Goal: Information Seeking & Learning: Understand process/instructions

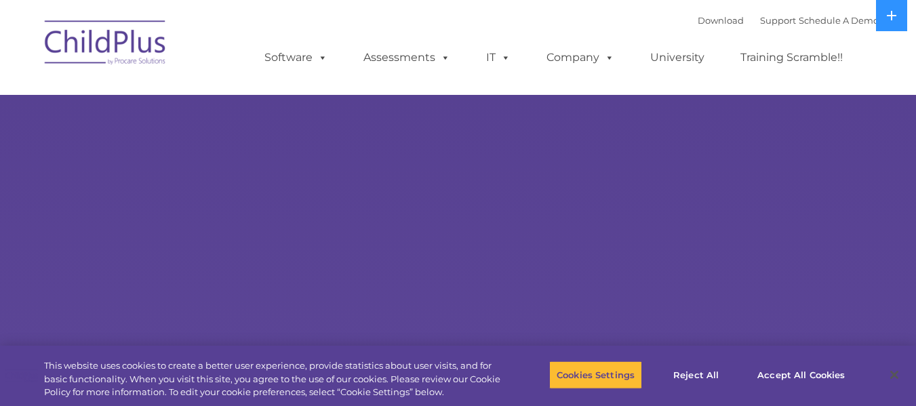
select select "MEDIUM"
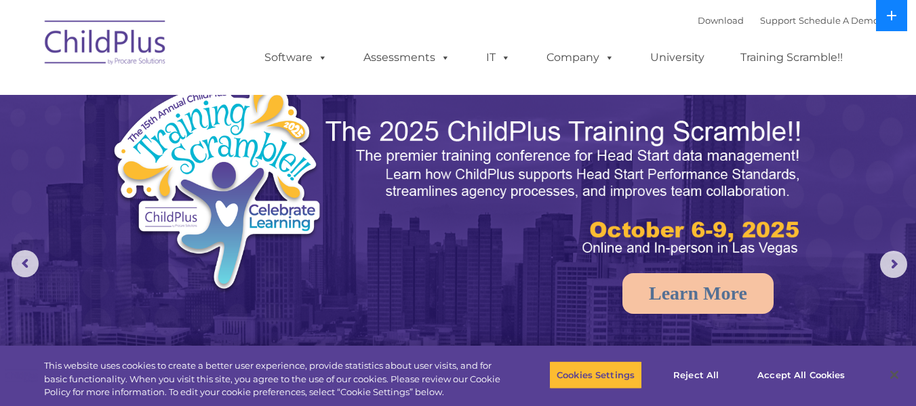
click at [892, 14] on icon at bounding box center [891, 15] width 9 height 9
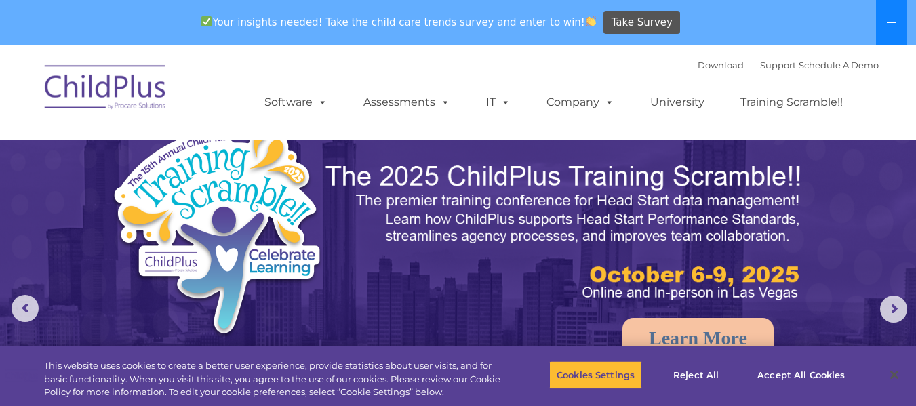
click at [892, 14] on button at bounding box center [891, 22] width 31 height 45
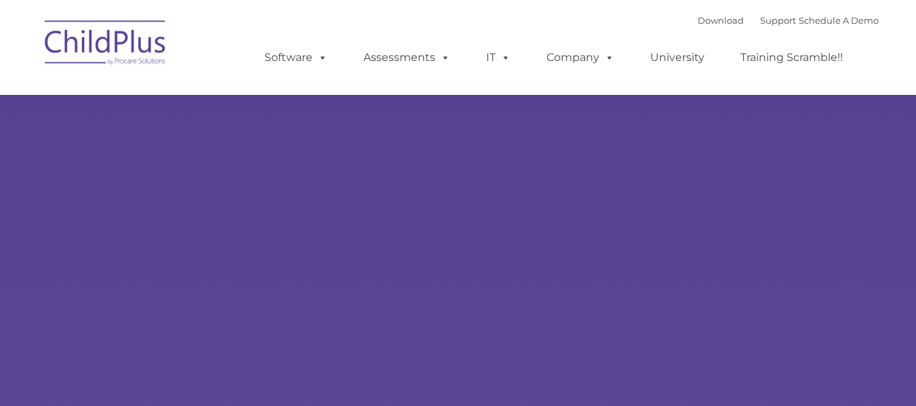
type input ""
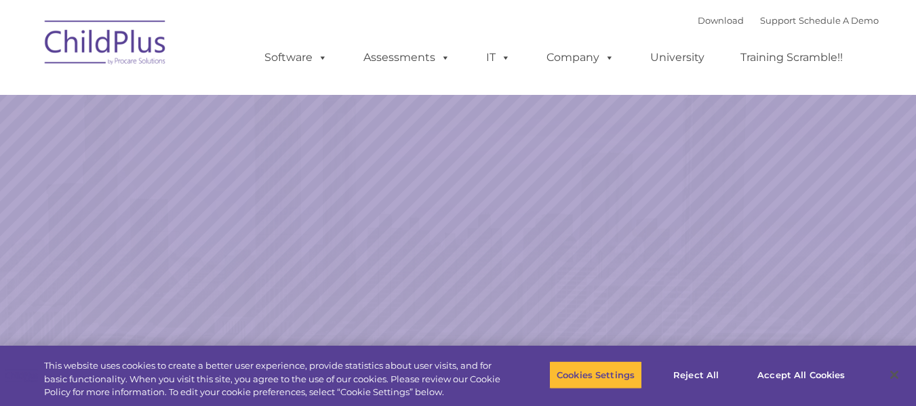
select select "MEDIUM"
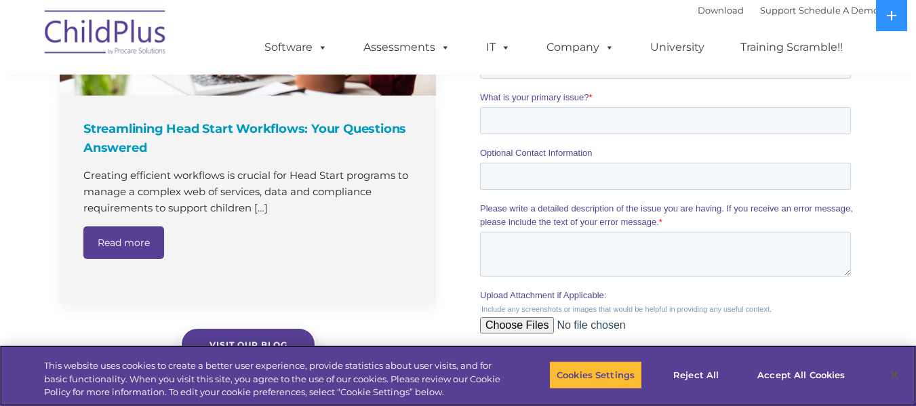
scroll to position [1595, 0]
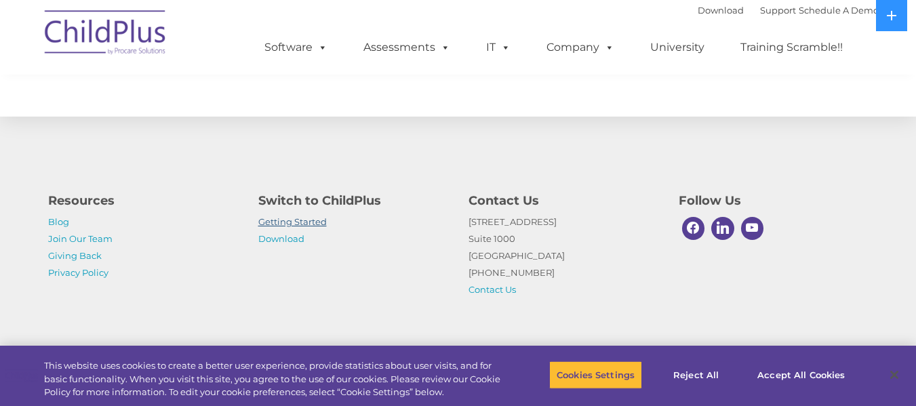
click at [310, 222] on link "Getting Started" at bounding box center [292, 221] width 68 height 11
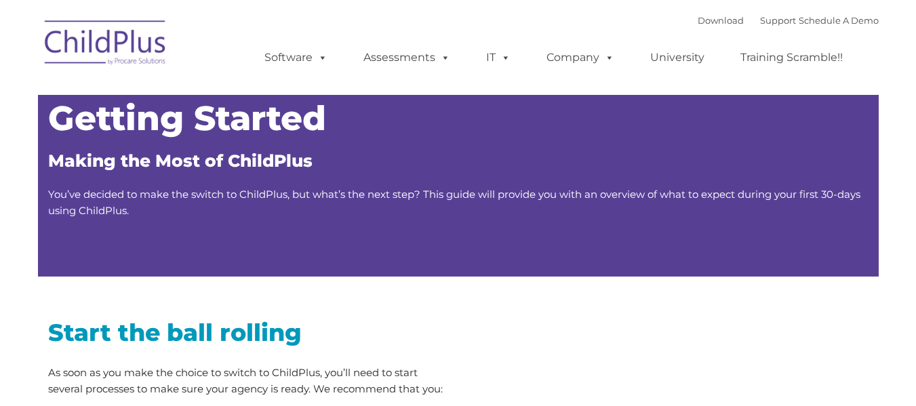
type input ""
